Goal: Information Seeking & Learning: Learn about a topic

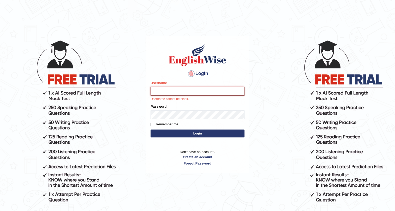
click at [188, 92] on input "Username" at bounding box center [198, 91] width 94 height 9
type input "Kelzang_Thinley"
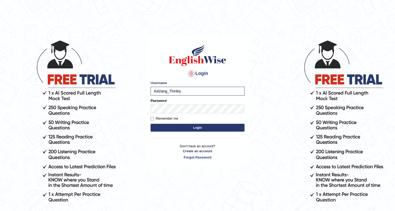
click at [208, 128] on button "Login" at bounding box center [198, 128] width 94 height 8
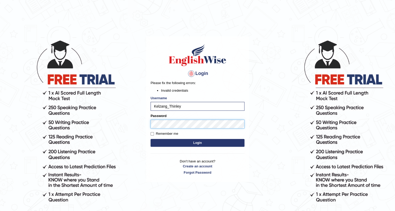
click at [149, 120] on div "Login Please fix the following errors: Invalid credentials Username Kelzang_Thi…" at bounding box center [197, 109] width 103 height 146
click at [198, 144] on button "Login" at bounding box center [198, 143] width 94 height 8
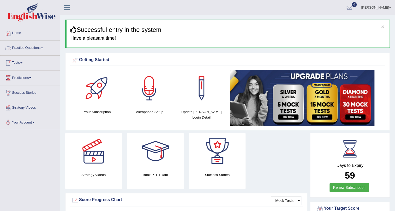
click at [43, 48] on span at bounding box center [42, 48] width 2 height 1
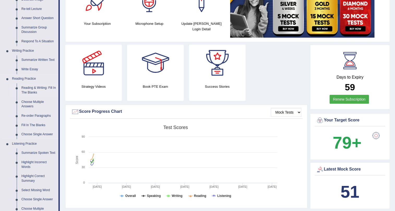
scroll to position [95, 0]
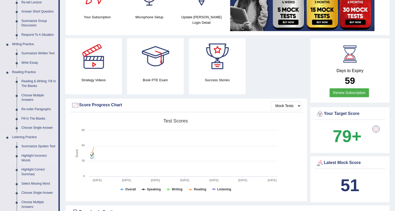
click at [32, 154] on link "Highlight Incorrect Words" at bounding box center [38, 158] width 39 height 14
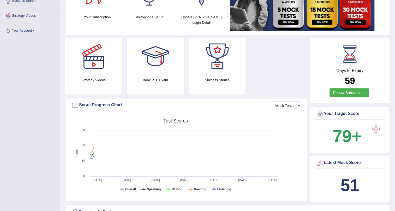
scroll to position [153, 0]
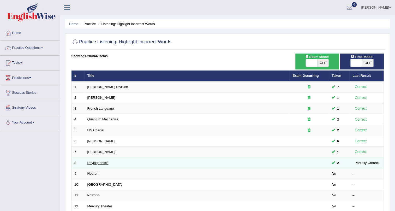
click at [104, 161] on link "Phylogenetics" at bounding box center [97, 163] width 21 height 4
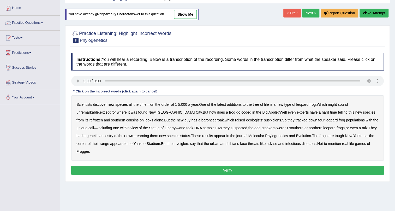
scroll to position [47, 0]
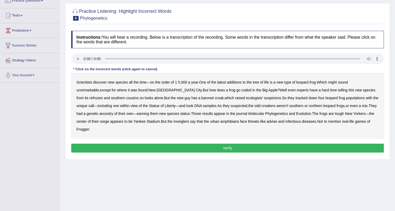
click at [217, 90] on b "does" at bounding box center [221, 90] width 8 height 4
click at [103, 96] on b "refrozen" at bounding box center [96, 98] width 13 height 4
click at [174, 122] on b "inveiglers" at bounding box center [181, 121] width 15 height 4
click at [267, 121] on b "advise" at bounding box center [272, 121] width 10 height 4
click at [232, 144] on button "Verify" at bounding box center [227, 148] width 313 height 9
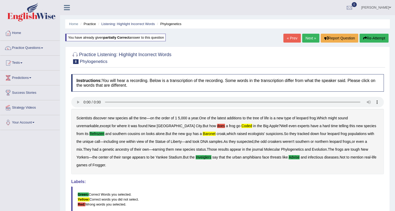
scroll to position [0, 0]
click at [374, 38] on button "Re-Attempt" at bounding box center [374, 38] width 29 height 9
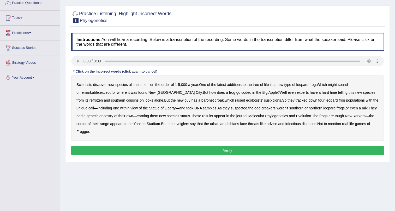
scroll to position [47, 0]
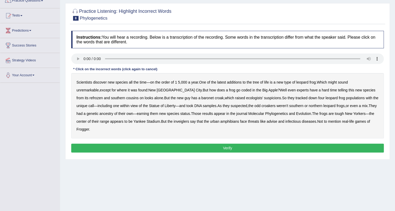
click at [103, 96] on b "refrozen" at bounding box center [96, 98] width 13 height 4
click at [202, 98] on b "baronet" at bounding box center [208, 98] width 12 height 4
click at [267, 121] on b "advise" at bounding box center [272, 121] width 10 height 4
click at [226, 144] on button "Verify" at bounding box center [227, 148] width 313 height 9
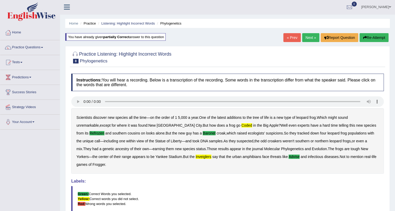
scroll to position [0, 0]
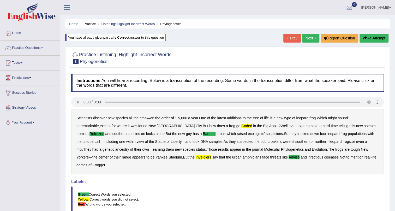
click at [377, 34] on button "Re-Attempt" at bounding box center [374, 38] width 29 height 9
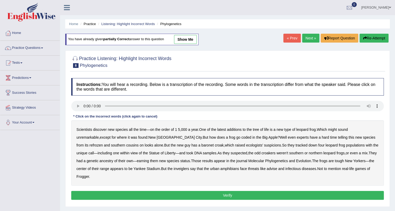
click at [241, 138] on b "coded" at bounding box center [246, 137] width 10 height 4
click at [103, 143] on b "refrozen" at bounding box center [96, 145] width 13 height 4
click at [377, 37] on button "Re-Attempt" at bounding box center [374, 38] width 29 height 9
click at [241, 136] on b "coded" at bounding box center [246, 137] width 10 height 4
click at [103, 143] on b "refrozen" at bounding box center [96, 145] width 13 height 4
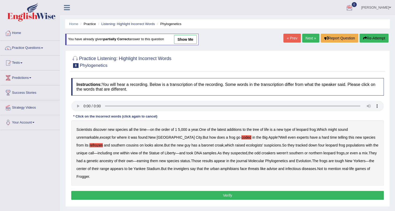
click at [202, 145] on b "baronet" at bounding box center [208, 145] width 12 height 4
click at [267, 169] on b "advise" at bounding box center [272, 169] width 10 height 4
click at [252, 191] on button "Verify" at bounding box center [227, 195] width 313 height 9
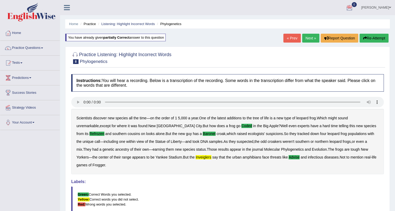
click at [371, 39] on button "Re-Attempt" at bounding box center [374, 38] width 29 height 9
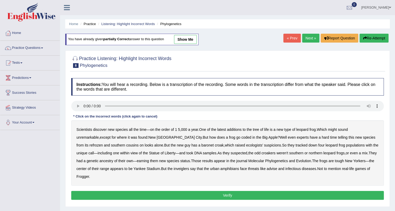
click at [241, 138] on b "coded" at bounding box center [246, 137] width 10 height 4
click at [103, 143] on b "refrozen" at bounding box center [96, 145] width 13 height 4
click at [202, 146] on b "baronet" at bounding box center [208, 145] width 12 height 4
click at [174, 170] on b "inveiglers" at bounding box center [181, 169] width 15 height 4
click at [267, 169] on b "advise" at bounding box center [272, 169] width 10 height 4
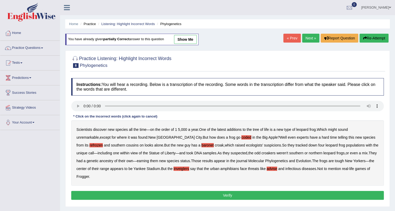
click at [241, 191] on button "Verify" at bounding box center [227, 195] width 313 height 9
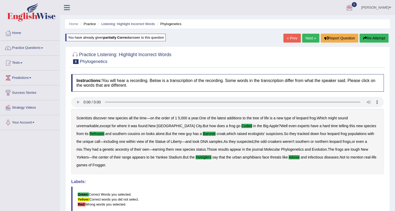
click at [311, 38] on link "Next »" at bounding box center [310, 38] width 17 height 9
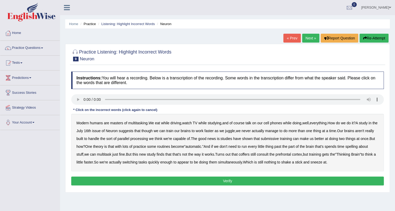
click at [241, 123] on b "course" at bounding box center [239, 123] width 11 height 4
click at [245, 124] on b "course" at bounding box center [239, 123] width 11 height 4
click at [279, 138] on b "submissive" at bounding box center [270, 139] width 18 height 4
click at [224, 179] on button "Verify" at bounding box center [227, 180] width 313 height 9
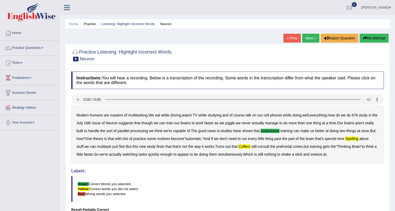
click at [375, 39] on button "Re-Attempt" at bounding box center [374, 38] width 29 height 9
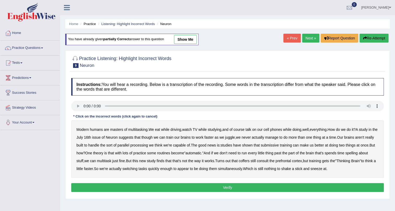
click at [279, 146] on b "submissive" at bounding box center [270, 145] width 18 height 4
click at [358, 153] on b "spelling" at bounding box center [351, 153] width 12 height 4
click at [250, 162] on b "coffers" at bounding box center [244, 161] width 11 height 4
click at [287, 184] on button "Verify" at bounding box center [227, 187] width 313 height 9
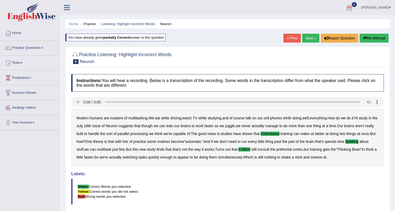
click at [310, 39] on link "Next »" at bounding box center [310, 38] width 17 height 9
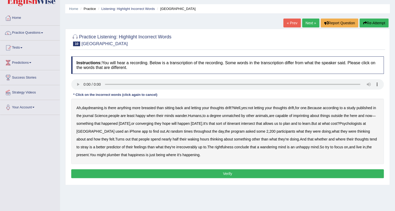
scroll to position [23, 0]
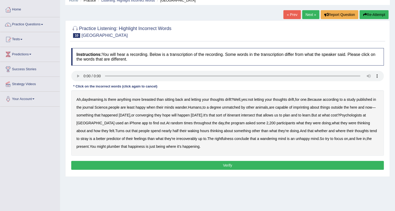
click at [154, 100] on b "breasted" at bounding box center [148, 99] width 14 height 4
click at [309, 107] on b "imprinting" at bounding box center [301, 107] width 16 height 4
click at [153, 115] on b "converging" at bounding box center [144, 115] width 18 height 4
click at [192, 140] on b "irrecoverably" at bounding box center [186, 139] width 21 height 4
click at [225, 139] on b "rightfulness" at bounding box center [224, 139] width 19 height 4
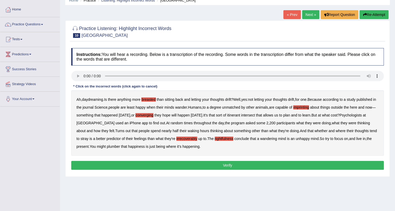
click at [115, 146] on b "plumber" at bounding box center [113, 146] width 13 height 4
click at [198, 164] on button "Verify" at bounding box center [227, 165] width 313 height 9
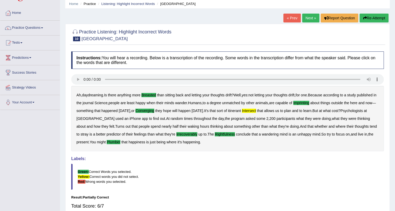
scroll to position [0, 0]
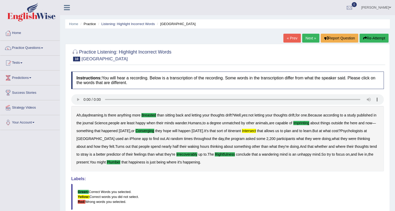
click at [371, 39] on button "Re-Attempt" at bounding box center [374, 38] width 29 height 9
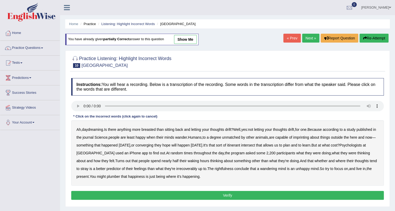
click at [309, 138] on b "imprinting" at bounding box center [301, 137] width 16 height 4
click at [153, 146] on b "converging" at bounding box center [144, 145] width 18 height 4
click at [255, 146] on b "intersect" at bounding box center [248, 145] width 14 height 4
click at [186, 169] on b "irrecoverably" at bounding box center [186, 169] width 21 height 4
click at [227, 168] on b "rightfulness" at bounding box center [224, 169] width 19 height 4
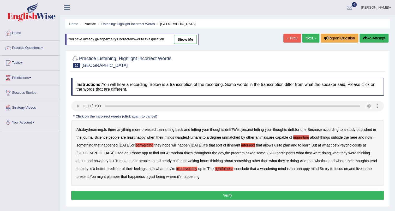
click at [117, 177] on b "plumber" at bounding box center [113, 176] width 13 height 4
click at [198, 194] on button "Verify" at bounding box center [227, 195] width 313 height 9
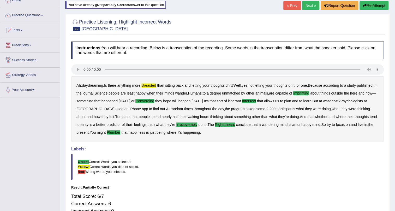
scroll to position [16, 0]
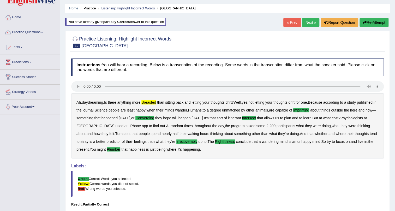
click at [373, 21] on button "Re-Attempt" at bounding box center [374, 22] width 29 height 9
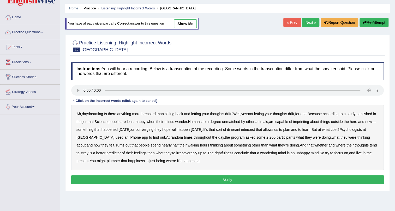
click at [153, 115] on b "breasted" at bounding box center [148, 114] width 14 height 4
click at [309, 122] on b "imprinting" at bounding box center [301, 122] width 16 height 4
click at [187, 154] on b "irrecoverably" at bounding box center [186, 153] width 21 height 4
click at [228, 152] on b "rightfulness" at bounding box center [224, 153] width 19 height 4
click at [115, 161] on b "plumber" at bounding box center [113, 161] width 13 height 4
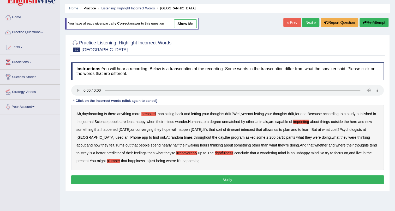
click at [214, 180] on button "Verify" at bounding box center [227, 179] width 313 height 9
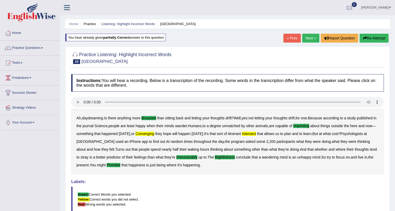
click at [370, 40] on button "Re-Attempt" at bounding box center [374, 38] width 29 height 9
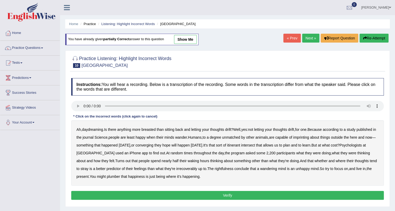
click at [370, 38] on button "Re-Attempt" at bounding box center [374, 38] width 29 height 9
click at [153, 129] on b "breasted" at bounding box center [148, 129] width 14 height 4
click at [309, 136] on b "imprinting" at bounding box center [301, 137] width 16 height 4
click at [115, 170] on b "predictor" at bounding box center [114, 169] width 14 height 4
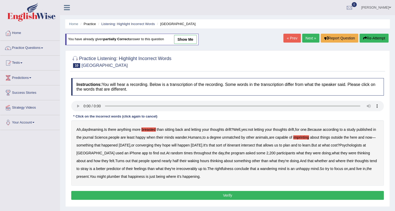
click at [184, 170] on b "irrecoverably" at bounding box center [186, 169] width 21 height 4
click at [112, 176] on b "plumber" at bounding box center [113, 176] width 13 height 4
click at [193, 191] on button "Verify" at bounding box center [227, 195] width 313 height 9
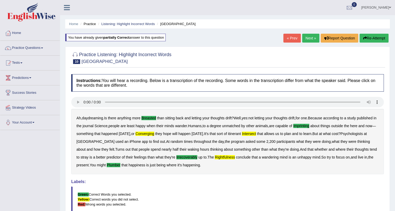
click at [368, 39] on button "Re-Attempt" at bounding box center [374, 38] width 29 height 9
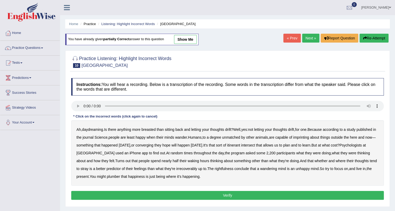
click at [151, 130] on b "breasted" at bounding box center [148, 129] width 14 height 4
click at [309, 138] on b "imprinting" at bounding box center [301, 137] width 16 height 4
click at [255, 146] on b "intersect" at bounding box center [248, 145] width 14 height 4
click at [185, 169] on b "irrecoverably" at bounding box center [186, 169] width 21 height 4
click at [224, 170] on b "rightfulness" at bounding box center [224, 169] width 19 height 4
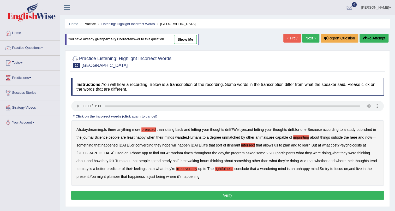
click at [113, 177] on b "plumber" at bounding box center [113, 176] width 13 height 4
click at [190, 193] on button "Verify" at bounding box center [227, 195] width 313 height 9
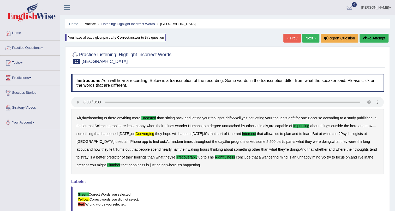
click at [363, 38] on icon "button" at bounding box center [365, 38] width 4 height 4
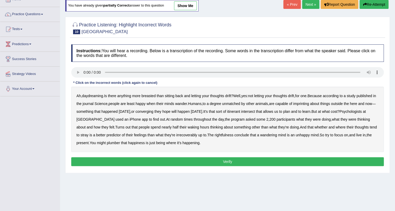
scroll to position [47, 0]
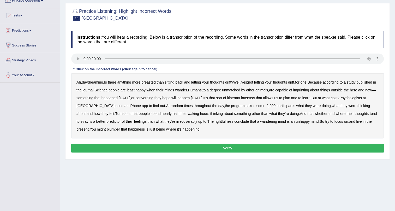
click at [152, 83] on b "breasted" at bounding box center [148, 82] width 14 height 4
click at [309, 90] on b "imprinting" at bounding box center [301, 90] width 16 height 4
click at [153, 97] on b "converging" at bounding box center [144, 98] width 18 height 4
click at [187, 121] on b "irrecoverably" at bounding box center [186, 121] width 21 height 4
click at [222, 121] on b "rightfulness" at bounding box center [224, 121] width 19 height 4
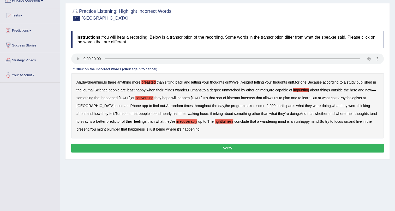
click at [113, 129] on b "plumber" at bounding box center [113, 129] width 13 height 4
click at [196, 147] on button "Verify" at bounding box center [227, 148] width 313 height 9
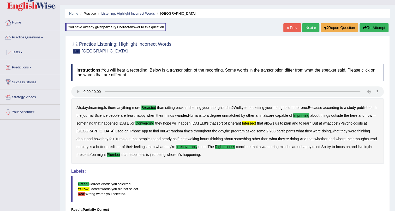
scroll to position [0, 0]
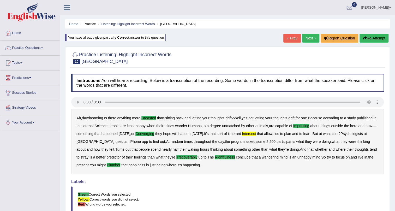
click at [372, 39] on button "Re-Attempt" at bounding box center [374, 38] width 29 height 9
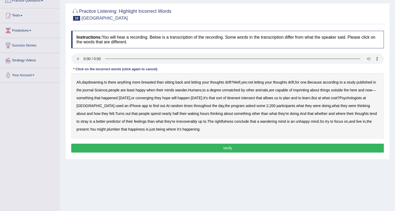
click at [155, 82] on b "breasted" at bounding box center [148, 82] width 14 height 4
click at [309, 88] on b "imprinting" at bounding box center [301, 90] width 16 height 4
click at [153, 98] on b "converging" at bounding box center [144, 98] width 18 height 4
click at [255, 98] on b "intersect" at bounding box center [248, 98] width 14 height 4
click at [187, 122] on b "irrecoverably" at bounding box center [186, 121] width 21 height 4
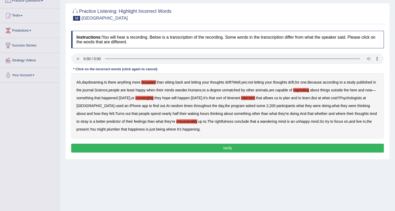
click at [229, 121] on b "rightfulness" at bounding box center [224, 121] width 19 height 4
click at [113, 129] on b "plumber" at bounding box center [113, 129] width 13 height 4
click at [172, 147] on button "Verify" at bounding box center [227, 148] width 313 height 9
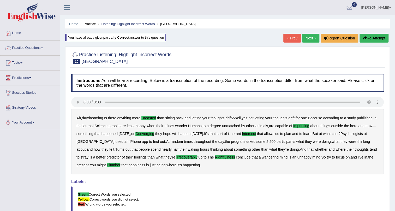
click at [310, 38] on link "Next »" at bounding box center [310, 38] width 17 height 9
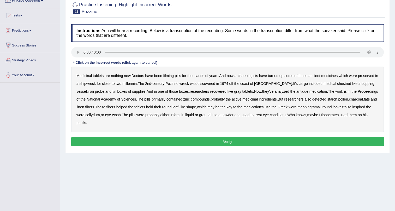
click at [172, 76] on b "filming" at bounding box center [168, 76] width 10 height 4
click at [337, 83] on b "chestnut" at bounding box center [344, 83] width 14 height 4
click at [180, 114] on b "infarct" at bounding box center [175, 115] width 10 height 4
click at [107, 140] on button "Verify" at bounding box center [227, 141] width 313 height 9
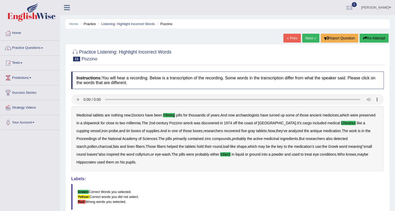
click at [305, 38] on link "Next »" at bounding box center [310, 38] width 17 height 9
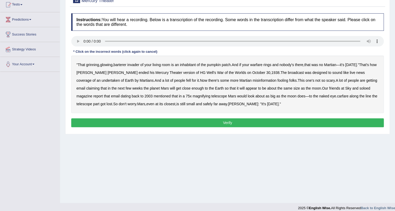
scroll to position [63, 0]
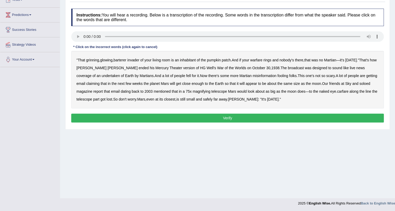
click at [125, 61] on b "barterer" at bounding box center [120, 60] width 13 height 4
click at [262, 61] on b "warfare" at bounding box center [256, 60] width 12 height 4
click at [359, 84] on b "soloed" at bounding box center [364, 83] width 11 height 4
click at [337, 91] on b "carfare" at bounding box center [342, 91] width 11 height 4
click at [208, 117] on button "Verify" at bounding box center [227, 118] width 313 height 9
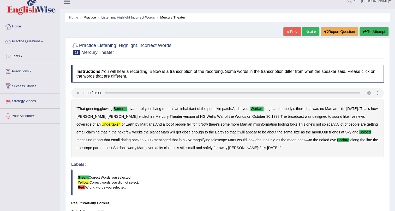
scroll to position [0, 0]
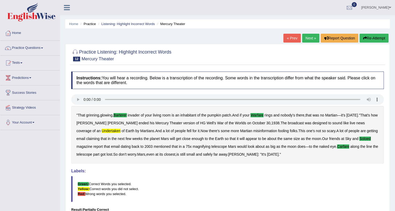
click at [370, 39] on button "Re-Attempt" at bounding box center [374, 38] width 29 height 9
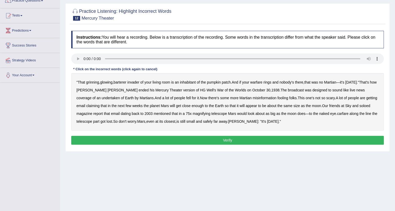
click at [124, 82] on b "barterer" at bounding box center [120, 82] width 13 height 4
click at [263, 82] on b "warfare" at bounding box center [256, 82] width 12 height 4
click at [102, 98] on b "undertaken" at bounding box center [111, 98] width 18 height 4
click at [359, 106] on b "soloed" at bounding box center [364, 106] width 11 height 4
click at [337, 113] on b "carfare" at bounding box center [342, 113] width 11 height 4
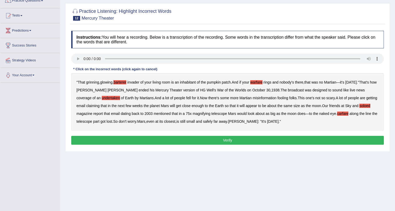
click at [208, 138] on button "Verify" at bounding box center [227, 140] width 313 height 9
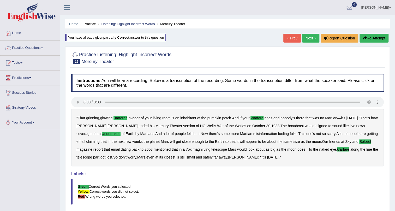
click at [310, 39] on link "Next »" at bounding box center [310, 38] width 17 height 9
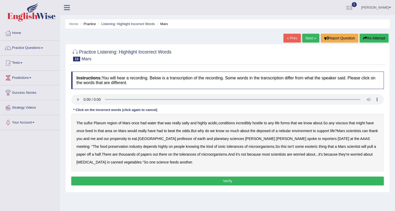
click at [91, 123] on b "sulfur" at bounding box center [88, 123] width 9 height 4
click at [347, 123] on b "viscous" at bounding box center [342, 123] width 12 height 4
click at [267, 131] on b "deposed" at bounding box center [264, 131] width 14 height 4
click at [170, 163] on b "feeds" at bounding box center [174, 162] width 9 height 4
click at [137, 179] on button "Verify" at bounding box center [227, 180] width 313 height 9
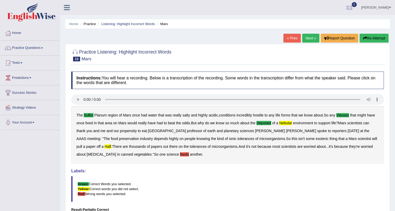
click at [373, 37] on button "Re-Attempt" at bounding box center [374, 38] width 29 height 9
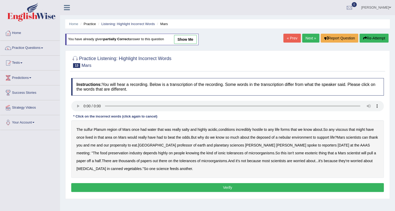
click at [91, 130] on b "sulfur" at bounding box center [88, 129] width 9 height 4
click at [345, 129] on b "viscous" at bounding box center [342, 129] width 12 height 4
click at [264, 137] on b "deposed" at bounding box center [264, 137] width 14 height 4
click at [286, 137] on b "nebular" at bounding box center [285, 137] width 12 height 4
click at [101, 159] on b "half" at bounding box center [98, 161] width 6 height 4
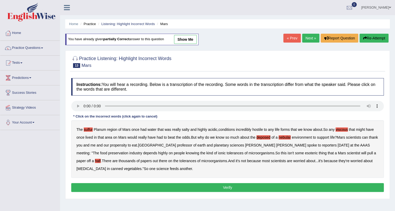
click at [210, 189] on button "Verify" at bounding box center [227, 187] width 313 height 9
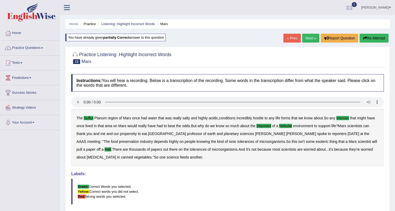
click at [310, 36] on link "Next »" at bounding box center [310, 38] width 17 height 9
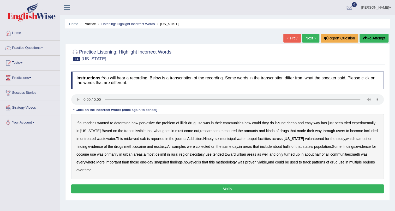
click at [151, 123] on b "pervasive" at bounding box center [147, 123] width 16 height 4
click at [131, 131] on b "transmissible" at bounding box center [134, 131] width 21 height 4
click at [129, 140] on b "midwived" at bounding box center [131, 139] width 15 height 4
click at [157, 139] on b "reported" at bounding box center [158, 139] width 14 height 4
click at [357, 139] on b "tamest" at bounding box center [362, 139] width 11 height 4
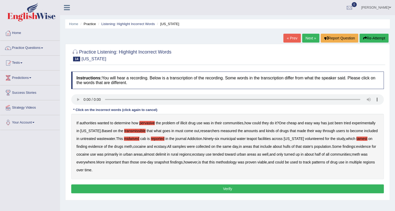
click at [283, 146] on b "hulls" at bounding box center [287, 146] width 8 height 4
click at [220, 188] on button "Verify" at bounding box center [227, 188] width 313 height 9
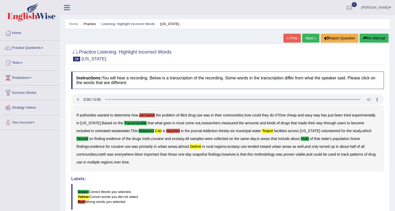
click at [366, 38] on button "Re-Attempt" at bounding box center [374, 38] width 29 height 9
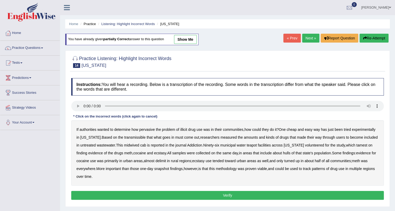
click at [369, 37] on button "Re-Attempt" at bounding box center [374, 38] width 29 height 9
click at [134, 136] on b "transmissible" at bounding box center [134, 137] width 21 height 4
click at [129, 145] on b "midwived" at bounding box center [131, 145] width 15 height 4
click at [140, 146] on b "cab" at bounding box center [143, 145] width 6 height 4
click at [232, 196] on button "Verify" at bounding box center [227, 195] width 313 height 9
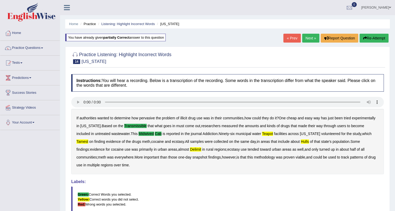
click at [368, 38] on button "Re-Attempt" at bounding box center [374, 38] width 29 height 9
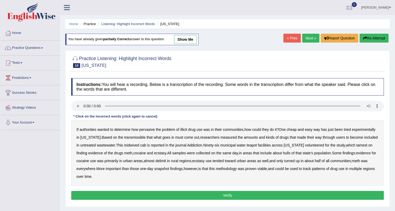
click at [130, 138] on b "transmissible" at bounding box center [134, 137] width 21 height 4
click at [130, 146] on b "midwived" at bounding box center [131, 145] width 15 height 4
click at [140, 145] on b "cab" at bounding box center [143, 145] width 6 height 4
click at [357, 146] on b "tamest" at bounding box center [362, 145] width 11 height 4
click at [283, 153] on b "hulls" at bounding box center [287, 153] width 8 height 4
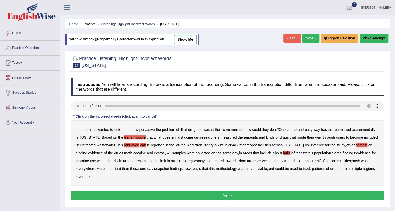
click at [163, 161] on b "delimit" at bounding box center [161, 161] width 10 height 4
click at [227, 194] on button "Verify" at bounding box center [227, 195] width 313 height 9
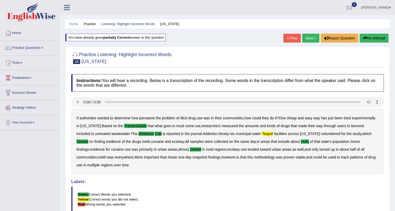
click at [375, 37] on button "Re-Attempt" at bounding box center [374, 38] width 29 height 9
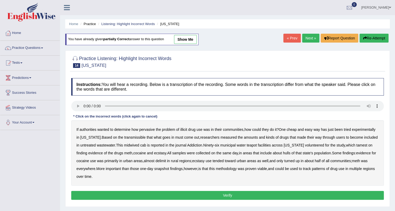
click at [136, 138] on b "transmissible" at bounding box center [134, 137] width 21 height 4
click at [128, 145] on b "midwived" at bounding box center [131, 145] width 15 height 4
click at [140, 145] on b "cab" at bounding box center [143, 145] width 6 height 4
click at [251, 145] on b "teapot" at bounding box center [252, 145] width 10 height 4
click at [283, 153] on b "hulls" at bounding box center [287, 153] width 8 height 4
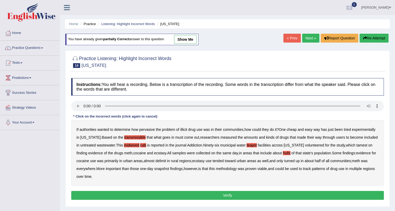
click at [163, 161] on b "delimit" at bounding box center [161, 161] width 10 height 4
click at [159, 191] on button "Verify" at bounding box center [227, 195] width 313 height 9
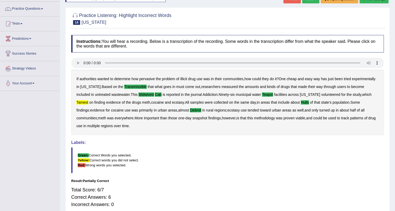
scroll to position [16, 0]
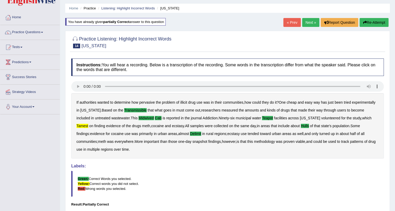
click at [373, 22] on button "Re-Attempt" at bounding box center [374, 22] width 29 height 9
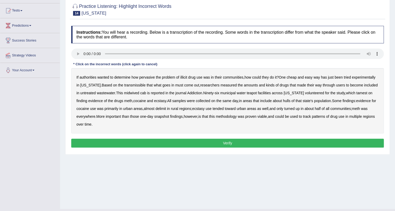
scroll to position [63, 0]
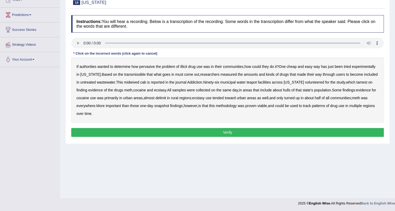
click at [131, 74] on b "transmissible" at bounding box center [134, 74] width 21 height 4
click at [132, 83] on b "midwived" at bounding box center [131, 82] width 15 height 4
click at [140, 83] on b "cab" at bounding box center [143, 82] width 6 height 4
click at [252, 82] on b "teapot" at bounding box center [252, 82] width 10 height 4
click at [357, 82] on b "tamest" at bounding box center [362, 82] width 11 height 4
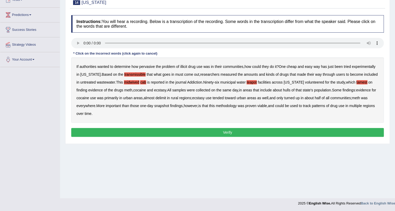
click at [164, 98] on b "delimit" at bounding box center [161, 98] width 10 height 4
click at [228, 131] on button "Verify" at bounding box center [227, 132] width 313 height 9
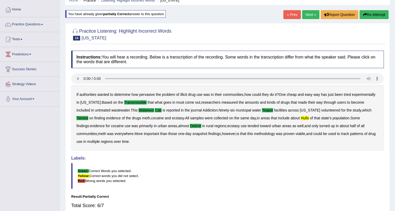
scroll to position [16, 0]
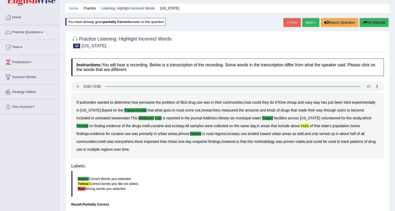
click at [373, 23] on button "Re-Attempt" at bounding box center [374, 22] width 29 height 9
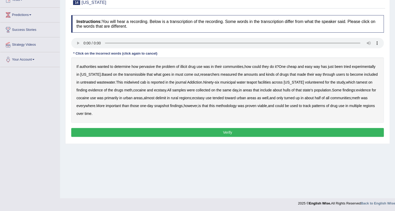
click at [129, 74] on b "transmissible" at bounding box center [134, 74] width 21 height 4
click at [127, 82] on b "midwived" at bounding box center [131, 82] width 15 height 4
click at [141, 83] on b "cab" at bounding box center [143, 82] width 6 height 4
click at [251, 82] on b "teapot" at bounding box center [252, 82] width 10 height 4
click at [357, 82] on b "tamest" at bounding box center [362, 82] width 11 height 4
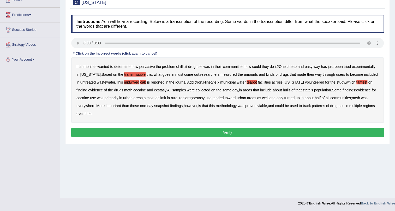
click at [283, 89] on b "hulls" at bounding box center [287, 90] width 8 height 4
click at [164, 98] on b "delimit" at bounding box center [161, 98] width 10 height 4
click at [238, 130] on button "Verify" at bounding box center [227, 132] width 313 height 9
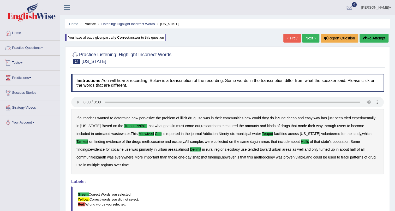
click at [44, 47] on link "Practice Questions" at bounding box center [30, 47] width 60 height 13
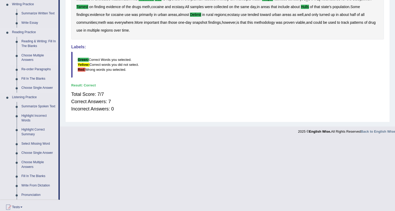
scroll to position [142, 0]
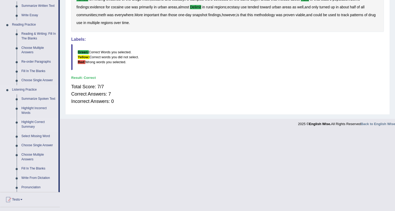
click at [35, 120] on link "Highlight Correct Summary" at bounding box center [38, 124] width 39 height 14
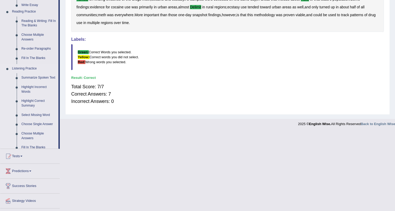
scroll to position [63, 0]
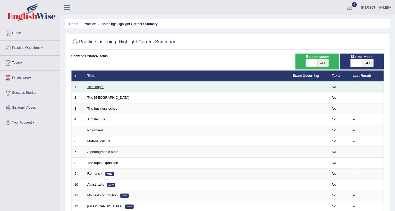
click at [93, 86] on link "Telescopes" at bounding box center [95, 87] width 17 height 4
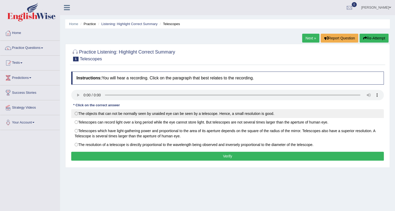
click at [75, 115] on label "The objects that can not be normally seen by unaided eye can be seen by a teles…" at bounding box center [227, 113] width 313 height 9
radio input "true"
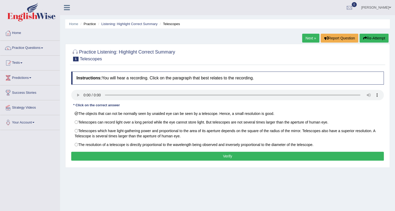
click at [221, 155] on button "Verify" at bounding box center [227, 156] width 313 height 9
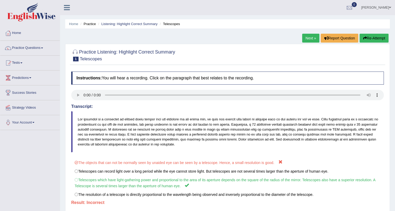
click at [368, 40] on button "Re-Attempt" at bounding box center [374, 38] width 29 height 9
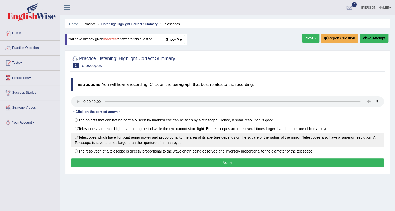
click at [76, 137] on label "Telescopes which have light-gathering power and proportional to the area of its…" at bounding box center [227, 140] width 313 height 14
radio input "true"
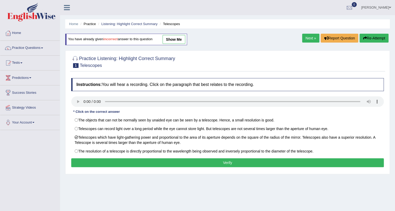
click at [210, 163] on button "Verify" at bounding box center [227, 162] width 313 height 9
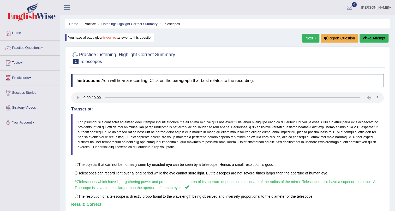
click at [309, 37] on link "Next »" at bounding box center [310, 38] width 17 height 9
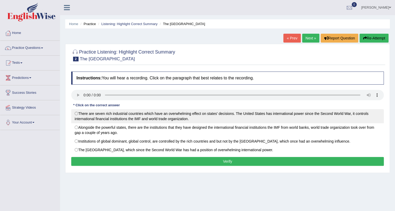
click at [77, 113] on label "There are seven rich industrial countries which have an overwhelming effect on …" at bounding box center [227, 116] width 313 height 14
radio input "true"
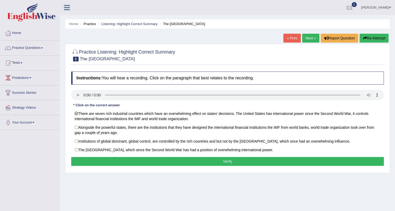
click at [145, 159] on button "Verify" at bounding box center [227, 161] width 313 height 9
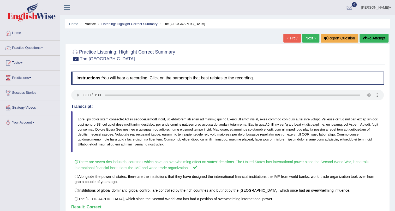
click at [306, 39] on link "Next »" at bounding box center [310, 38] width 17 height 9
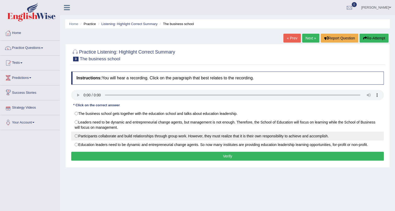
click at [78, 135] on label "Participants collaborate and build relationships through group work. However, t…" at bounding box center [227, 136] width 313 height 9
radio input "true"
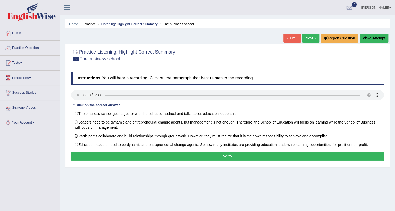
click at [117, 155] on button "Verify" at bounding box center [227, 156] width 313 height 9
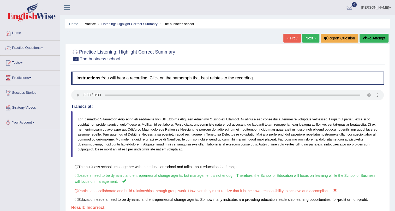
click at [310, 38] on link "Next »" at bounding box center [310, 38] width 17 height 9
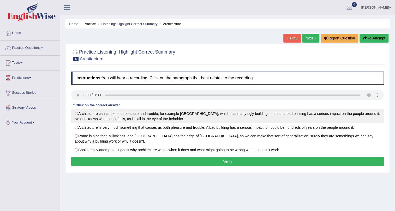
click at [127, 119] on label "Architecture can cause both pleasure and trouble, for example [GEOGRAPHIC_DATA]…" at bounding box center [227, 116] width 313 height 14
radio input "true"
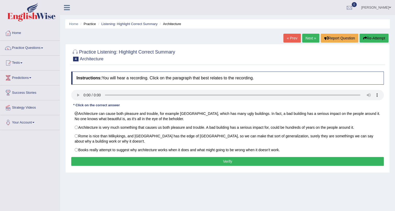
click at [159, 159] on button "Verify" at bounding box center [227, 161] width 313 height 9
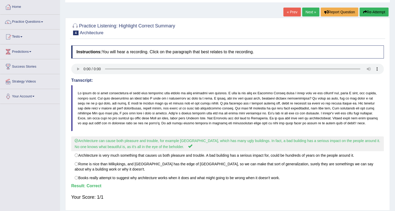
scroll to position [16, 0]
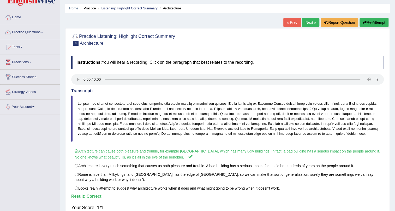
click at [305, 22] on link "Next »" at bounding box center [310, 22] width 17 height 9
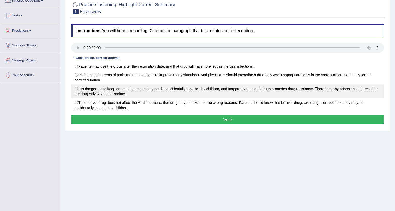
click at [120, 91] on label "It is dangerous to keep drugs at home, as they can be accidentally ingested by …" at bounding box center [227, 91] width 313 height 14
radio input "true"
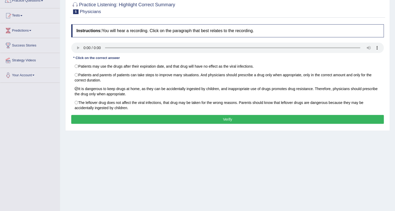
click at [190, 121] on button "Verify" at bounding box center [227, 119] width 313 height 9
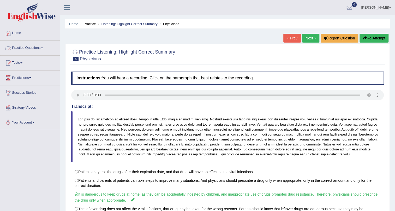
click at [44, 49] on link "Practice Questions" at bounding box center [30, 47] width 60 height 13
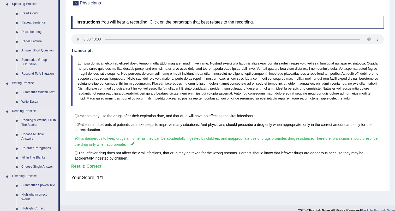
scroll to position [47, 0]
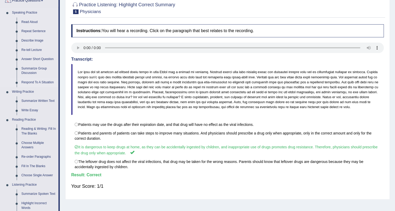
click at [44, 82] on link "Respond To A Situation" at bounding box center [38, 82] width 39 height 9
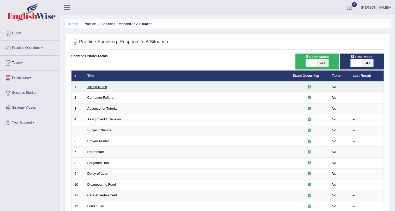
click at [92, 88] on link "Taking Notes" at bounding box center [97, 87] width 20 height 4
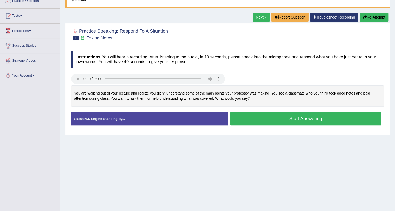
scroll to position [47, 0]
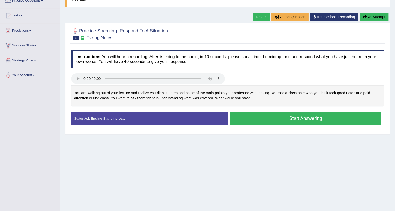
click at [258, 17] on link "Next »" at bounding box center [261, 17] width 17 height 9
click at [304, 119] on button "Start Answering" at bounding box center [305, 118] width 151 height 13
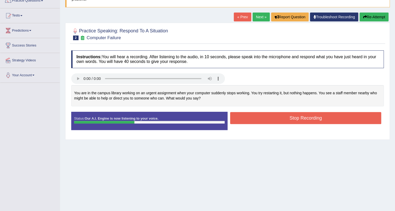
click at [307, 117] on button "Stop Recording" at bounding box center [305, 118] width 151 height 12
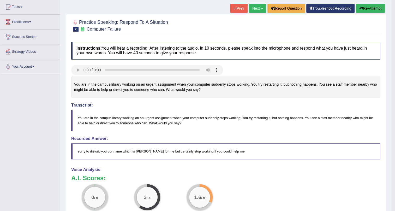
scroll to position [47, 0]
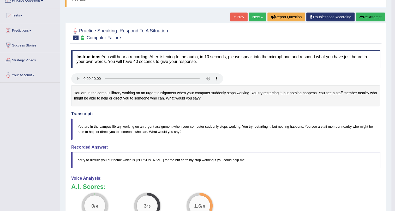
click at [271, 102] on div "You are in the campus library working on an urgent assignment when your compute…" at bounding box center [225, 95] width 309 height 21
click at [256, 18] on link "Next »" at bounding box center [257, 17] width 17 height 9
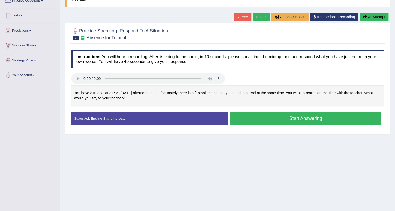
click at [286, 119] on button "Start Answering" at bounding box center [305, 118] width 151 height 13
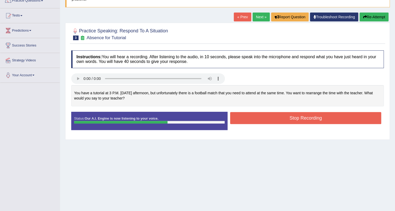
click at [286, 119] on button "Stop Recording" at bounding box center [305, 118] width 151 height 12
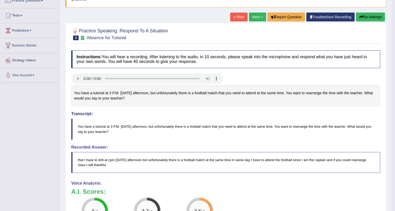
scroll to position [23, 0]
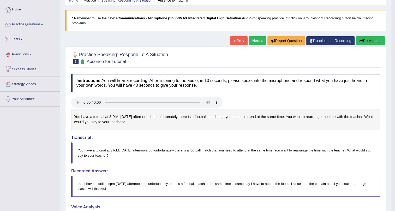
click at [23, 40] on link "Tests" at bounding box center [30, 38] width 60 height 13
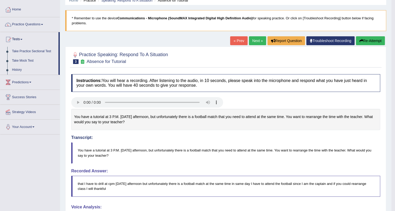
click at [23, 40] on link "Tests" at bounding box center [29, 38] width 58 height 13
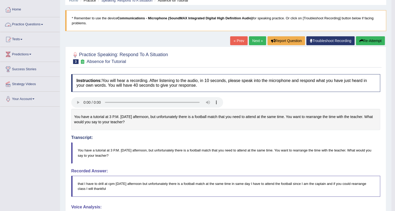
click at [44, 23] on link "Practice Questions" at bounding box center [30, 23] width 60 height 13
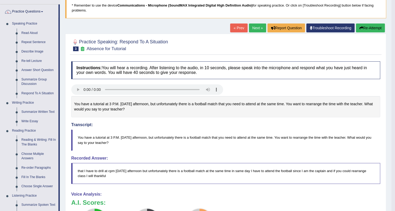
scroll to position [0, 0]
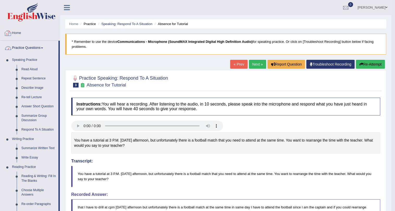
click at [34, 46] on link "Practice Questions" at bounding box center [29, 47] width 58 height 13
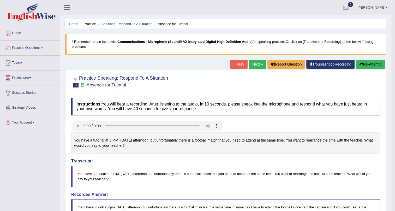
click at [255, 64] on link "Next »" at bounding box center [257, 64] width 17 height 9
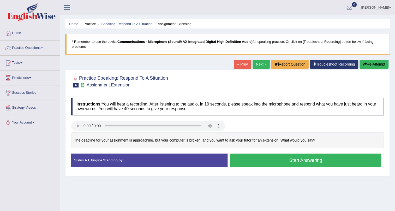
click at [258, 164] on button "Start Answering" at bounding box center [305, 159] width 151 height 13
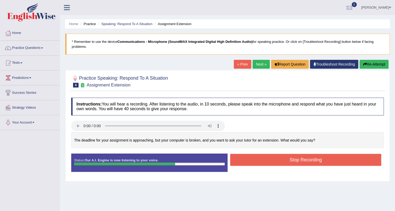
click at [258, 164] on button "Stop Recording" at bounding box center [305, 160] width 151 height 12
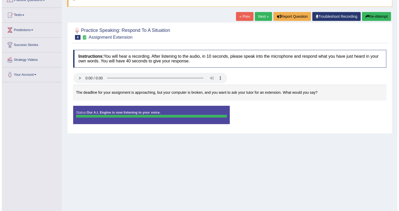
scroll to position [39, 0]
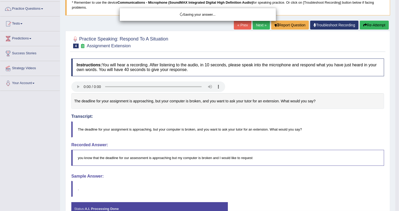
click at [312, 163] on div "Saving your answer..." at bounding box center [199, 105] width 399 height 211
click at [365, 119] on div "Saving your answer..." at bounding box center [199, 105] width 399 height 211
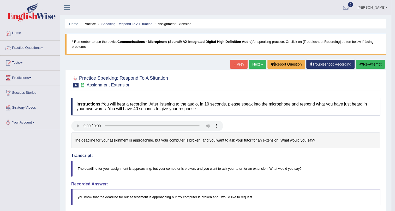
scroll to position [0, 0]
click at [259, 64] on link "Next »" at bounding box center [257, 64] width 17 height 9
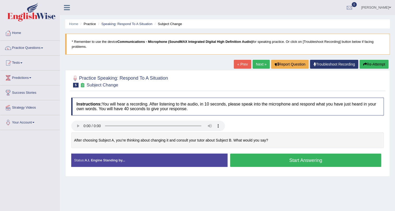
click at [268, 161] on button "Start Answering" at bounding box center [305, 159] width 151 height 13
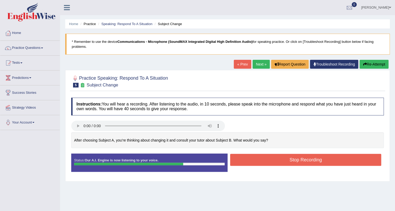
click at [281, 160] on button "Stop Recording" at bounding box center [305, 160] width 151 height 12
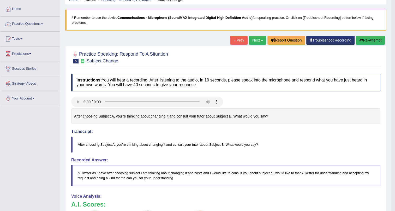
scroll to position [9, 0]
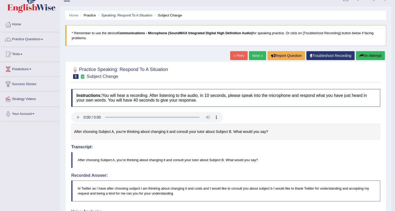
click at [254, 57] on link "Next »" at bounding box center [257, 55] width 17 height 9
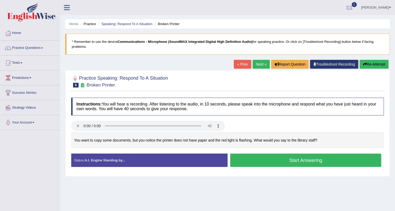
click at [262, 164] on button "Start Answering" at bounding box center [305, 159] width 151 height 13
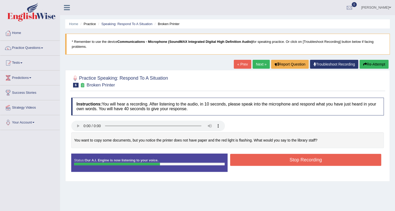
click at [262, 164] on button "Stop Recording" at bounding box center [305, 160] width 151 height 12
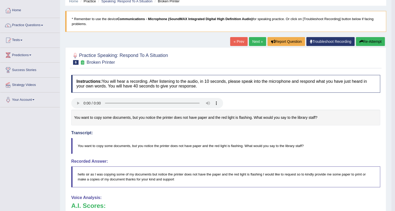
scroll to position [9, 0]
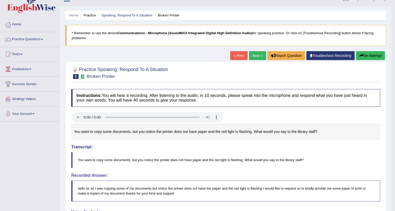
click at [256, 56] on link "Next »" at bounding box center [257, 55] width 17 height 9
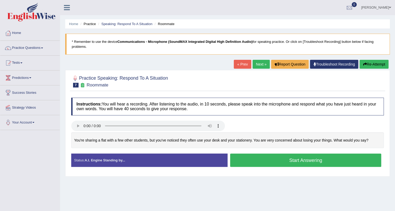
click at [283, 161] on button "Start Answering" at bounding box center [305, 159] width 151 height 13
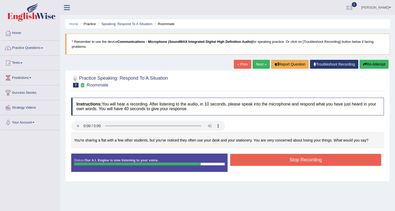
click at [297, 160] on button "Stop Recording" at bounding box center [305, 160] width 151 height 12
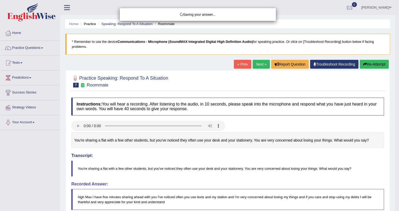
click at [383, 141] on div "Saving your answer..." at bounding box center [199, 105] width 399 height 211
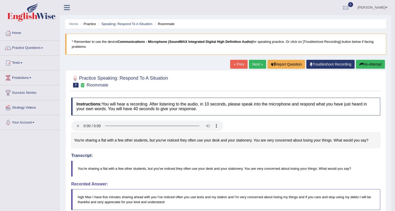
click at [256, 65] on link "Next »" at bounding box center [257, 64] width 17 height 9
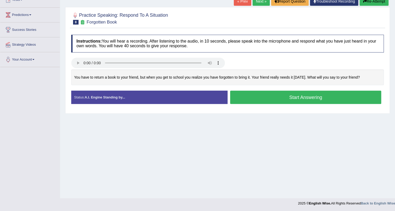
click at [263, 99] on button "Start Answering" at bounding box center [305, 97] width 151 height 13
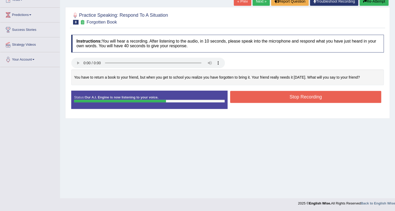
click at [263, 99] on button "Stop Recording" at bounding box center [305, 97] width 151 height 12
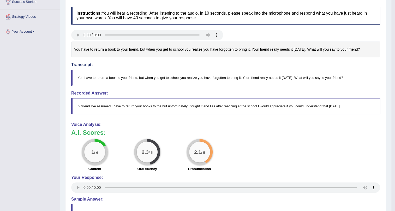
scroll to position [16, 0]
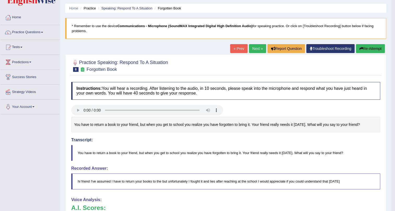
click at [366, 51] on button "Re-Attempt" at bounding box center [370, 48] width 29 height 9
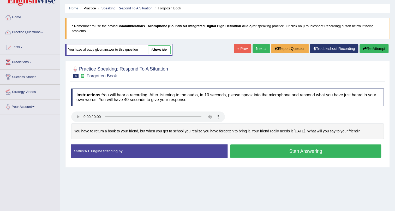
click at [293, 155] on button "Start Answering" at bounding box center [305, 150] width 151 height 13
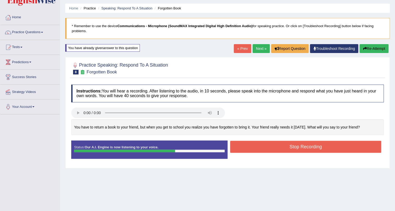
click at [297, 147] on button "Stop Recording" at bounding box center [305, 147] width 151 height 12
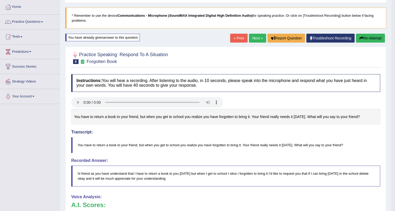
scroll to position [11, 0]
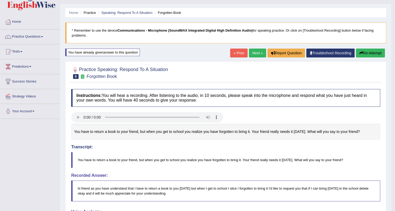
click at [259, 53] on link "Next »" at bounding box center [257, 53] width 17 height 9
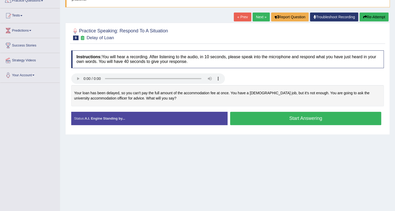
click at [270, 120] on button "Start Answering" at bounding box center [305, 118] width 151 height 13
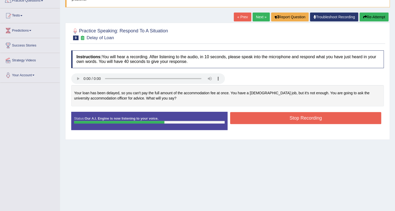
click at [270, 120] on button "Stop Recording" at bounding box center [305, 118] width 151 height 12
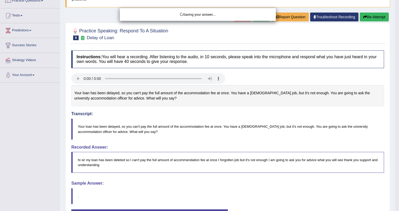
click at [300, 170] on div "Saving your answer..." at bounding box center [199, 105] width 399 height 211
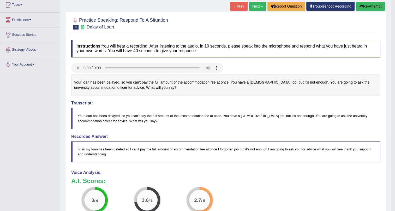
scroll to position [43, 0]
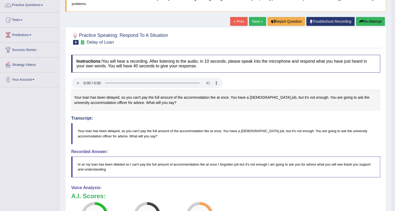
click at [364, 23] on button "Re-Attempt" at bounding box center [370, 21] width 29 height 9
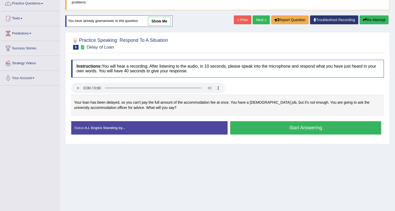
click at [269, 127] on button "Start Answering" at bounding box center [305, 127] width 151 height 13
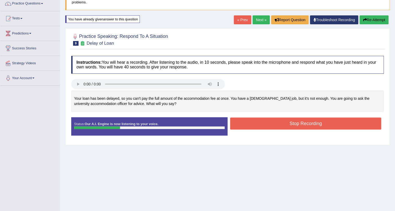
click at [372, 21] on button "Re-Attempt" at bounding box center [374, 19] width 29 height 9
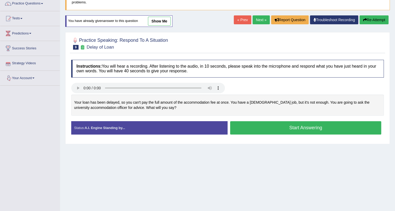
click at [266, 126] on button "Start Answering" at bounding box center [305, 127] width 151 height 13
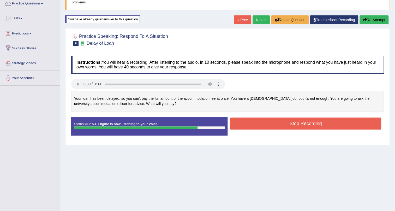
click at [264, 128] on button "Stop Recording" at bounding box center [305, 123] width 151 height 12
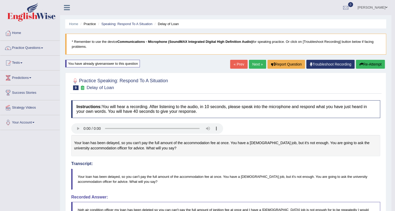
click at [254, 62] on link "Next »" at bounding box center [257, 64] width 17 height 9
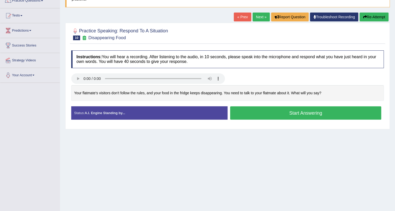
click at [258, 114] on button "Start Answering" at bounding box center [305, 112] width 151 height 13
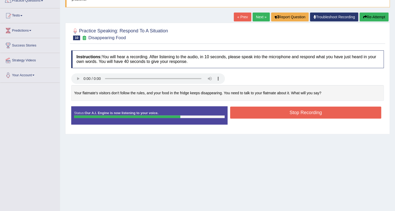
click at [262, 112] on button "Stop Recording" at bounding box center [305, 113] width 151 height 12
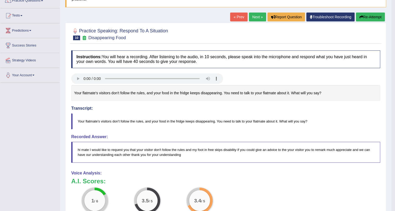
scroll to position [23, 0]
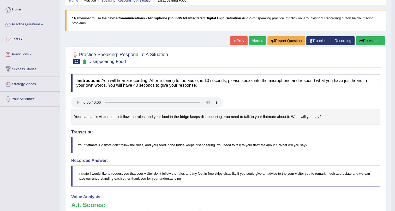
click at [367, 41] on button "Re-Attempt" at bounding box center [370, 40] width 29 height 9
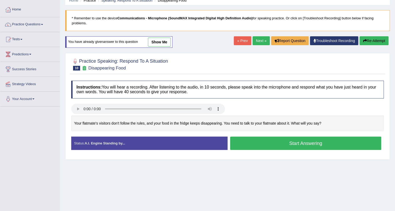
scroll to position [23, 0]
click at [295, 144] on button "Start Answering" at bounding box center [305, 143] width 151 height 13
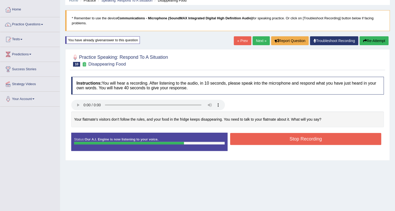
click at [295, 141] on button "Stop Recording" at bounding box center [305, 139] width 151 height 12
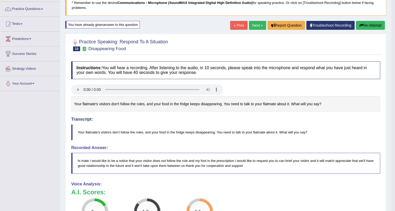
scroll to position [15, 0]
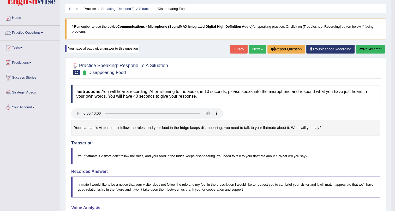
click at [364, 50] on button "Re-Attempt" at bounding box center [370, 49] width 29 height 9
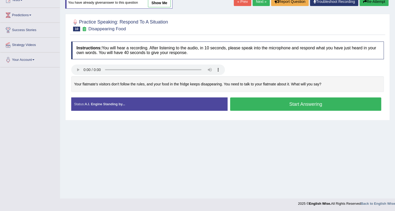
click at [275, 104] on button "Start Answering" at bounding box center [305, 103] width 151 height 13
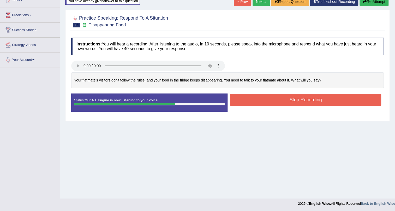
click at [275, 104] on button "Stop Recording" at bounding box center [305, 100] width 151 height 12
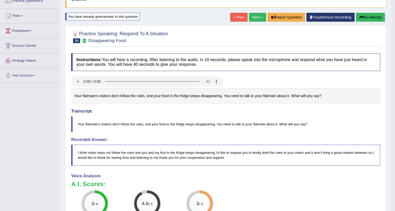
scroll to position [35, 0]
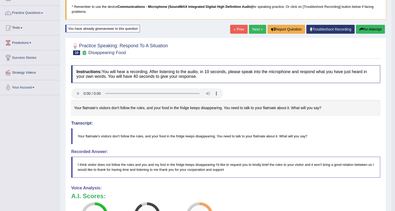
click at [368, 29] on button "Re-Attempt" at bounding box center [370, 29] width 29 height 9
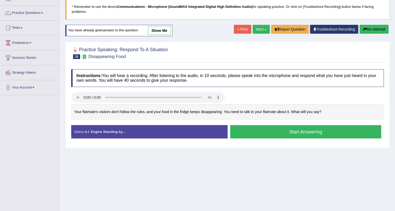
click at [288, 133] on button "Start Answering" at bounding box center [305, 131] width 151 height 13
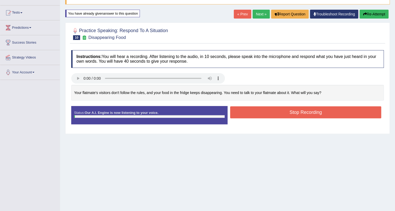
scroll to position [63, 0]
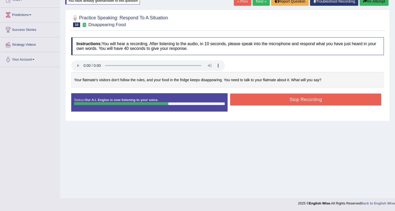
click at [301, 100] on button "Stop Recording" at bounding box center [305, 99] width 151 height 12
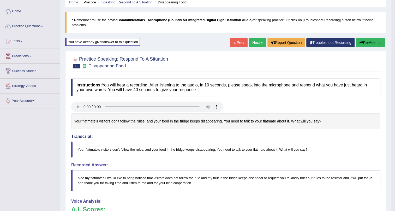
scroll to position [11, 0]
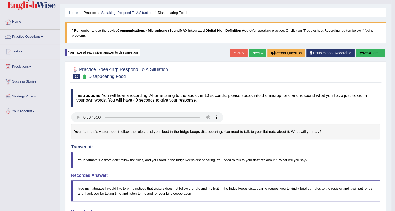
click at [255, 54] on link "Next »" at bounding box center [257, 53] width 17 height 9
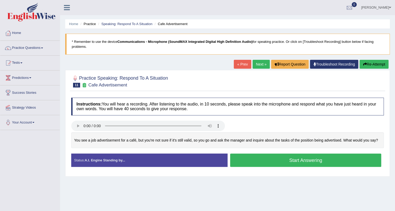
click at [289, 163] on button "Start Answering" at bounding box center [305, 159] width 151 height 13
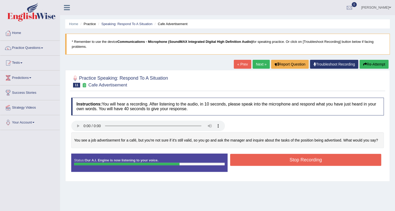
click at [289, 163] on button "Stop Recording" at bounding box center [305, 160] width 151 height 12
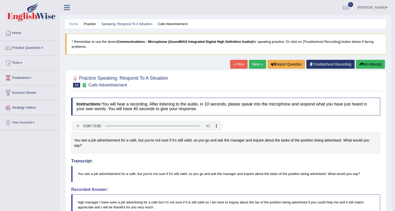
click at [254, 65] on link "Next »" at bounding box center [257, 64] width 17 height 9
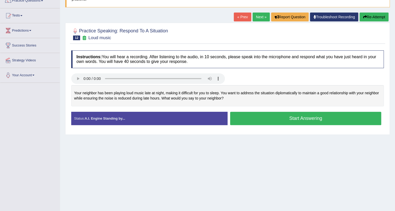
click at [257, 120] on button "Start Answering" at bounding box center [305, 118] width 151 height 13
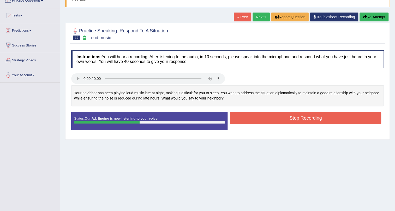
click at [258, 120] on button "Stop Recording" at bounding box center [305, 118] width 151 height 12
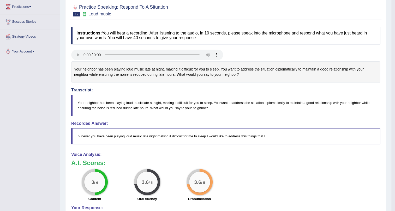
scroll to position [47, 0]
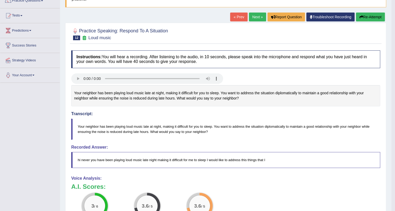
click at [362, 18] on button "Re-Attempt" at bounding box center [370, 17] width 29 height 9
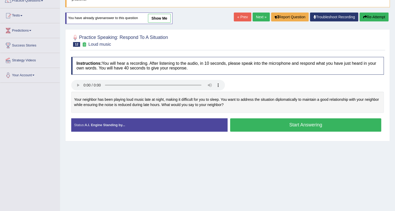
click at [298, 123] on button "Start Answering" at bounding box center [305, 124] width 151 height 13
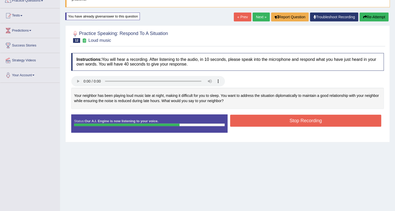
click at [298, 123] on button "Stop Recording" at bounding box center [305, 121] width 151 height 12
